Goal: Task Accomplishment & Management: Manage account settings

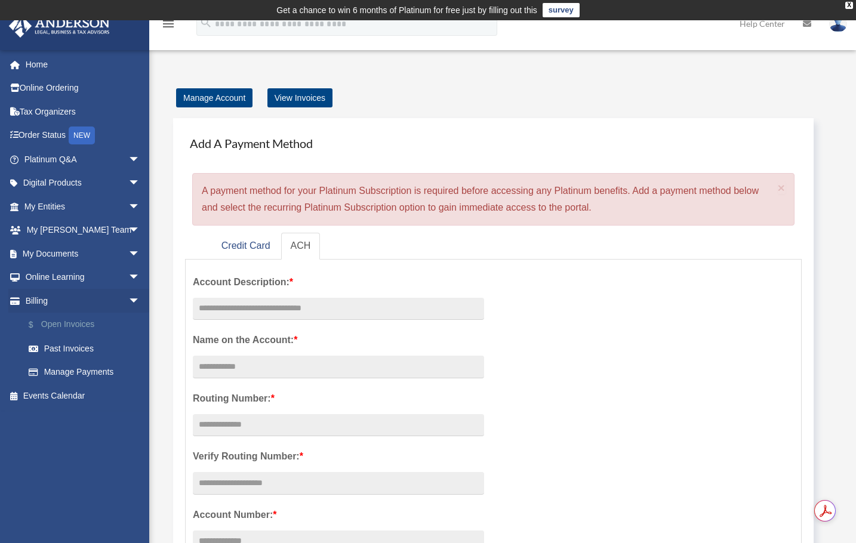
click at [82, 321] on link "$ Open Invoices" at bounding box center [87, 325] width 141 height 24
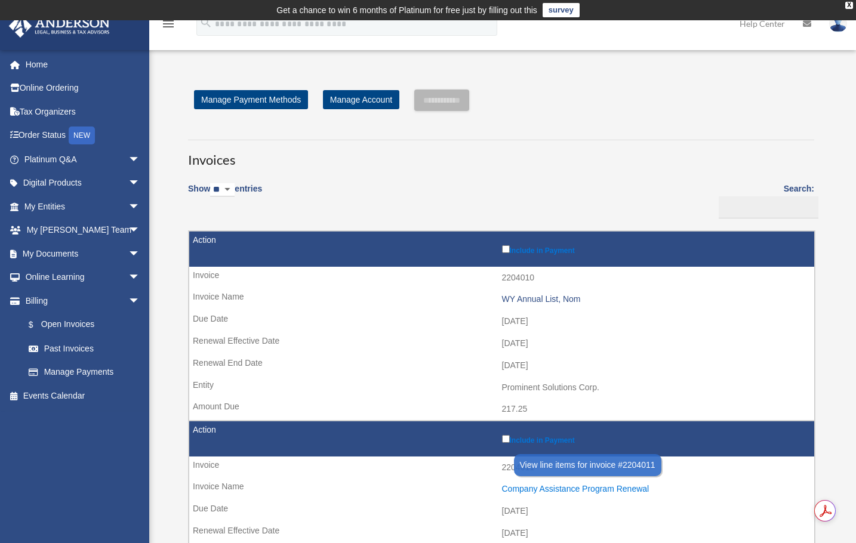
click at [502, 484] on div "Company Assistance Program Renewal" at bounding box center [655, 489] width 307 height 10
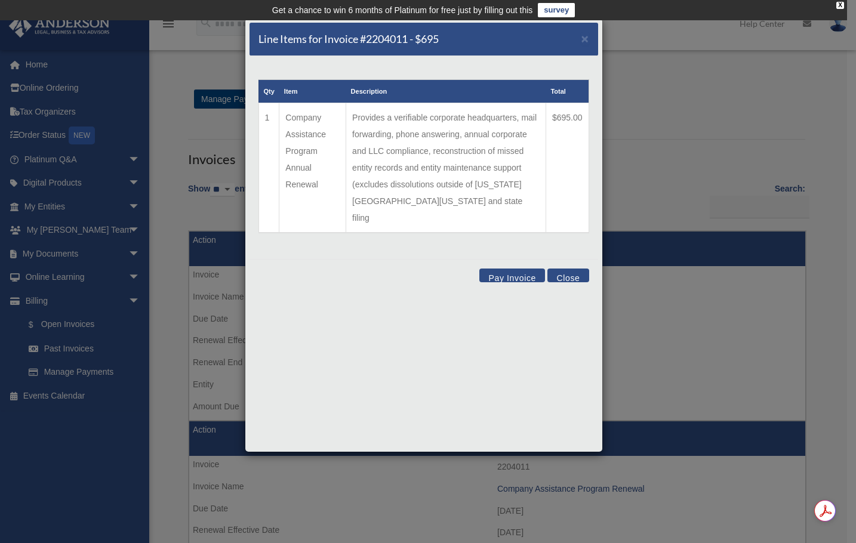
click at [569, 269] on button "Close" at bounding box center [567, 276] width 41 height 14
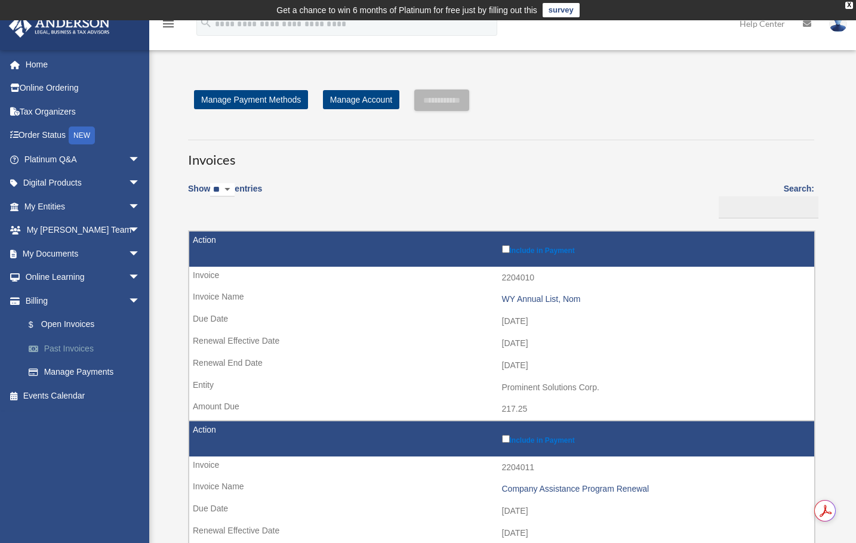
click at [80, 351] on link "Past Invoices" at bounding box center [87, 349] width 141 height 24
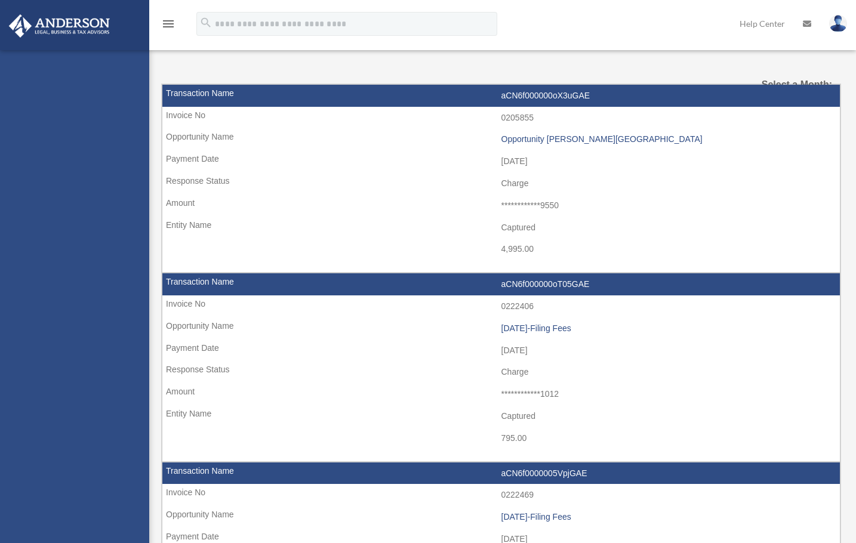
select select
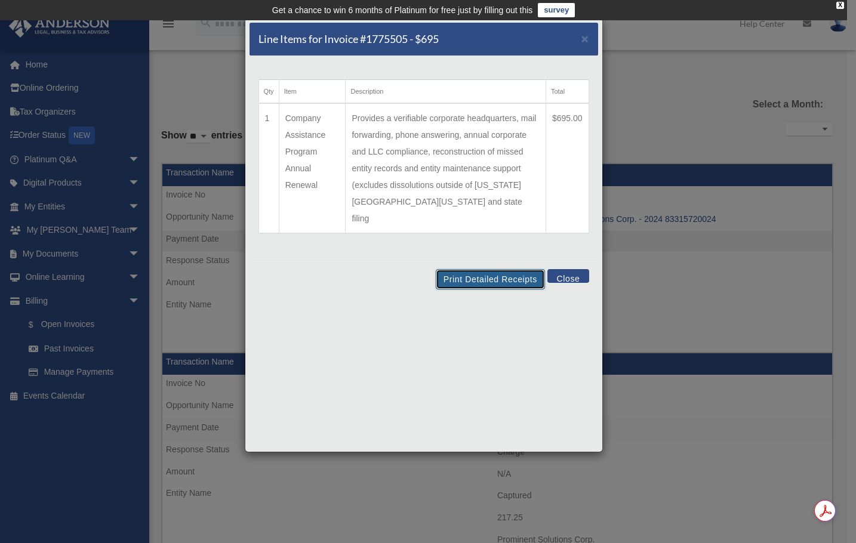
click at [494, 269] on button "Print Detailed Receipts" at bounding box center [490, 279] width 109 height 20
click at [582, 269] on button "Close" at bounding box center [567, 276] width 41 height 14
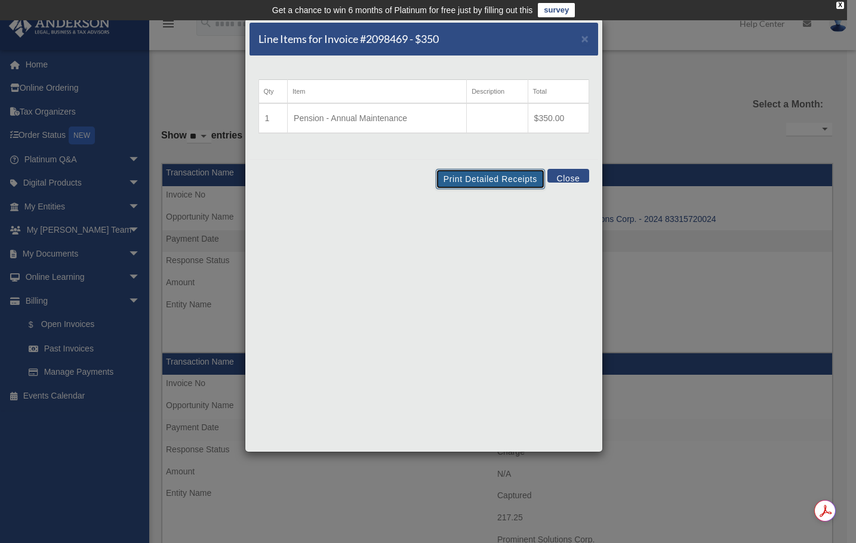
click at [482, 176] on button "Print Detailed Receipts" at bounding box center [490, 179] width 109 height 20
click at [587, 41] on span "×" at bounding box center [586, 39] width 8 height 14
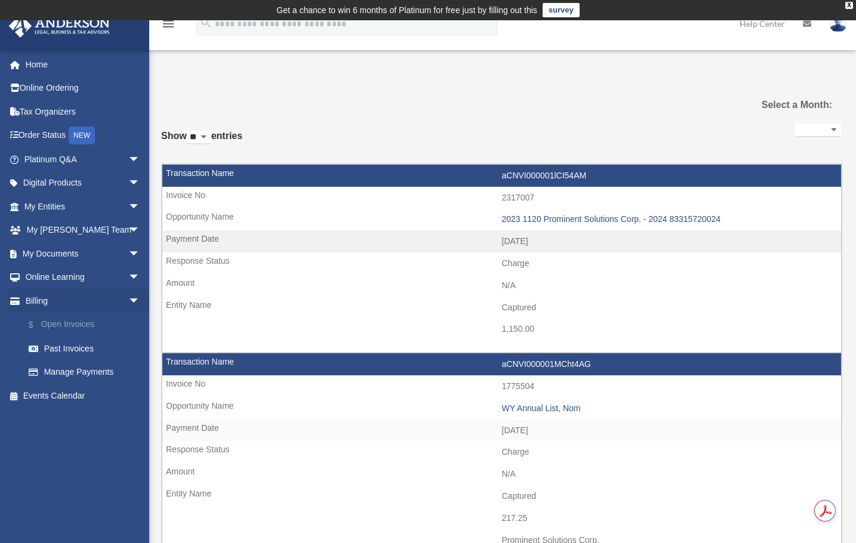
click at [69, 323] on link "$ Open Invoices" at bounding box center [87, 325] width 141 height 24
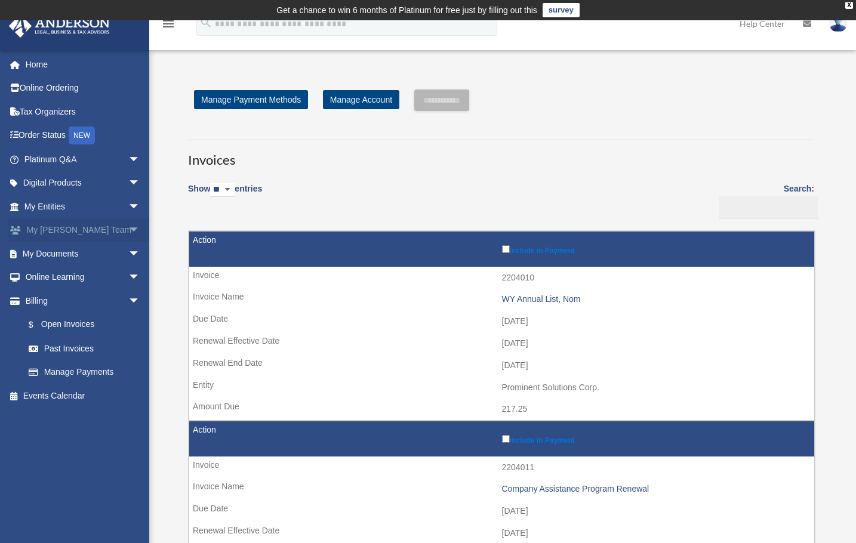
click at [128, 226] on span "arrow_drop_down" at bounding box center [140, 231] width 24 height 24
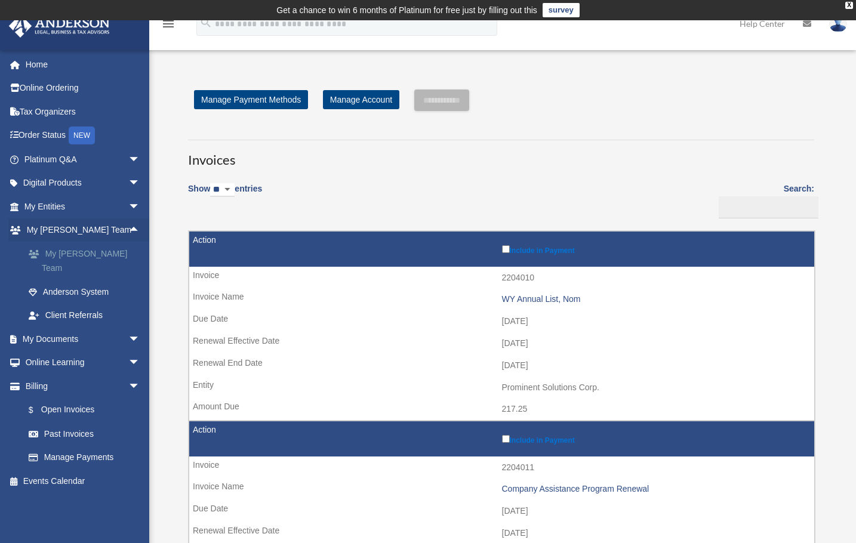
click at [109, 248] on link "My [PERSON_NAME] Team" at bounding box center [87, 261] width 141 height 38
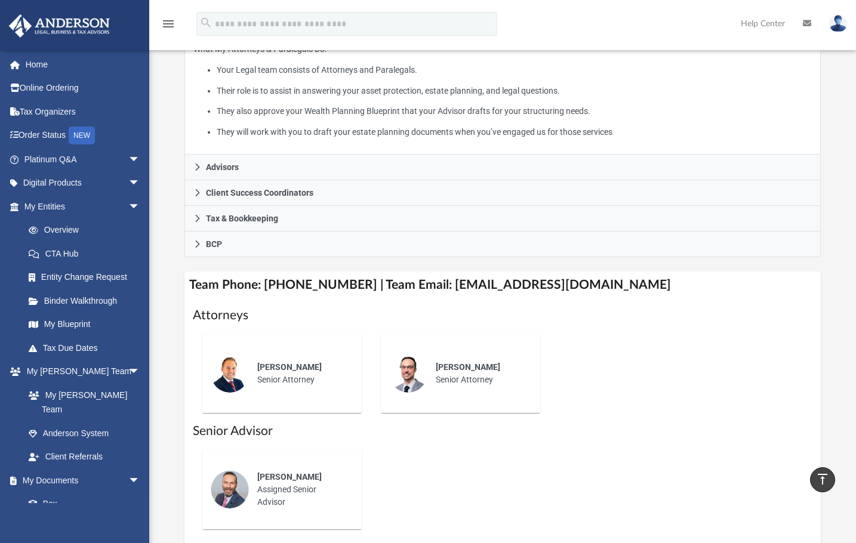
scroll to position [253, 0]
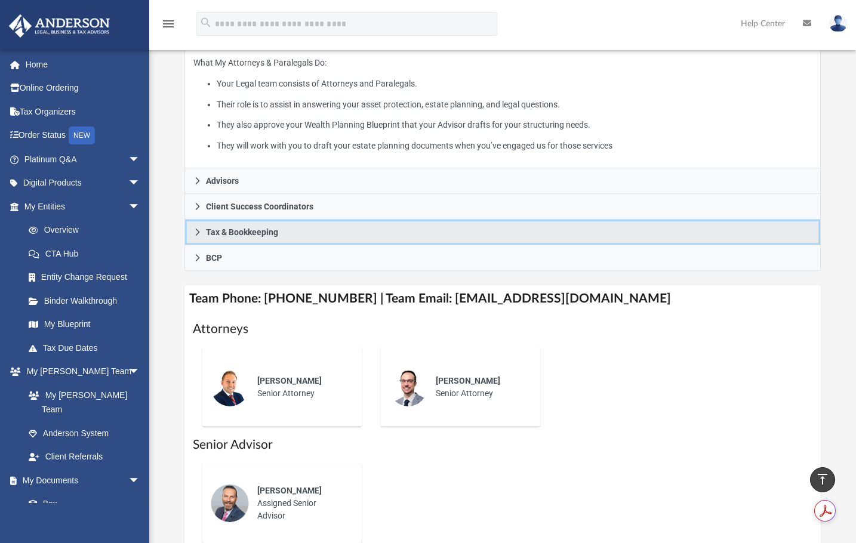
click at [204, 245] on link "Tax & Bookkeeping" at bounding box center [502, 233] width 636 height 26
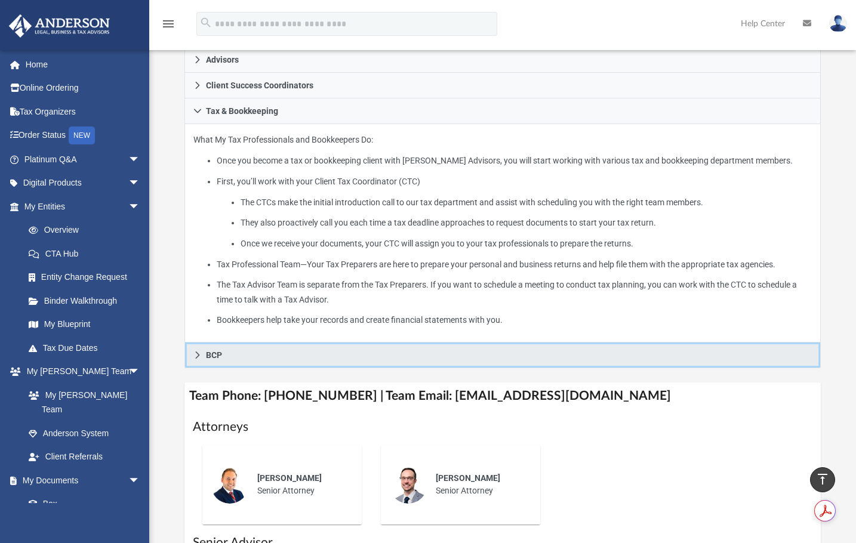
click at [203, 368] on link "BCP" at bounding box center [502, 356] width 636 height 26
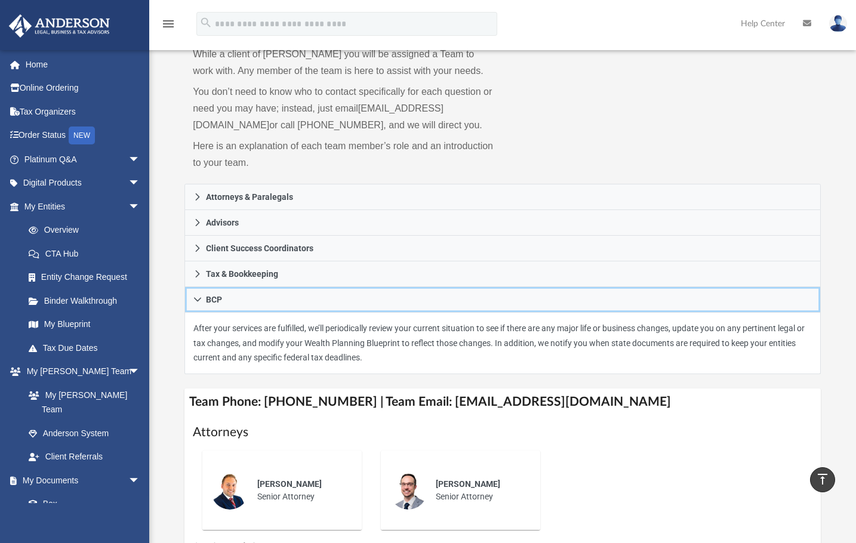
scroll to position [0, 0]
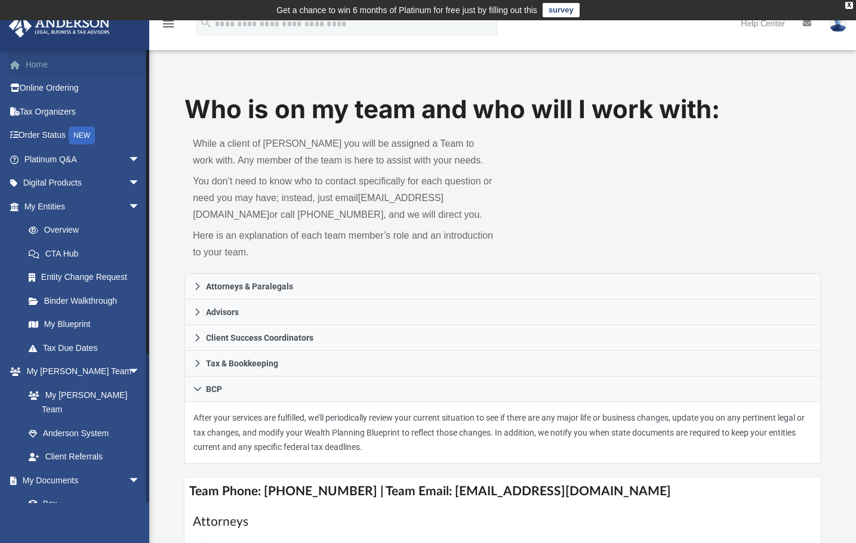
click at [35, 58] on link "Home" at bounding box center [83, 65] width 150 height 24
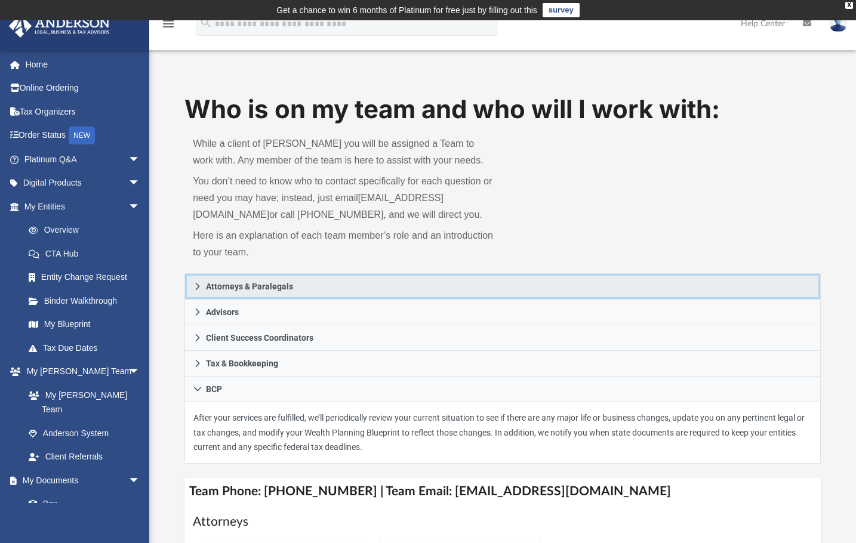
click at [239, 291] on span "Attorneys & Paralegals" at bounding box center [249, 286] width 87 height 8
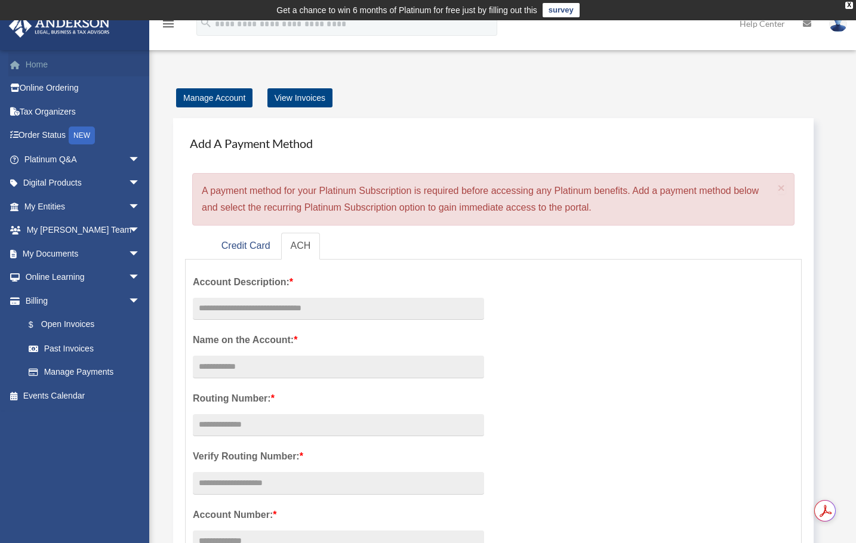
click at [33, 63] on link "Home" at bounding box center [83, 65] width 150 height 24
click at [762, 24] on link "Help Center" at bounding box center [762, 23] width 63 height 47
click at [67, 392] on link "Events Calendar" at bounding box center [83, 396] width 150 height 24
